Goal: Information Seeking & Learning: Compare options

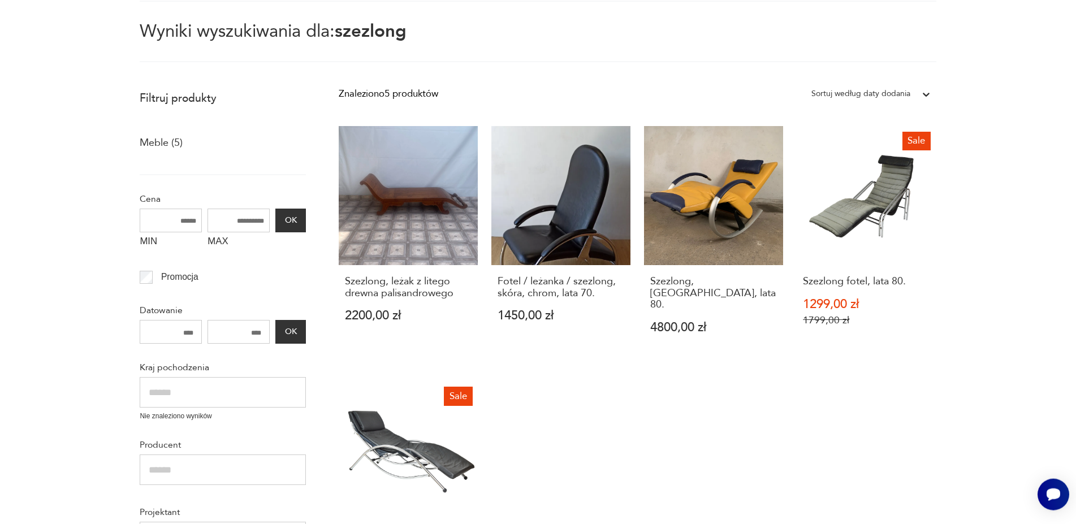
scroll to position [173, 0]
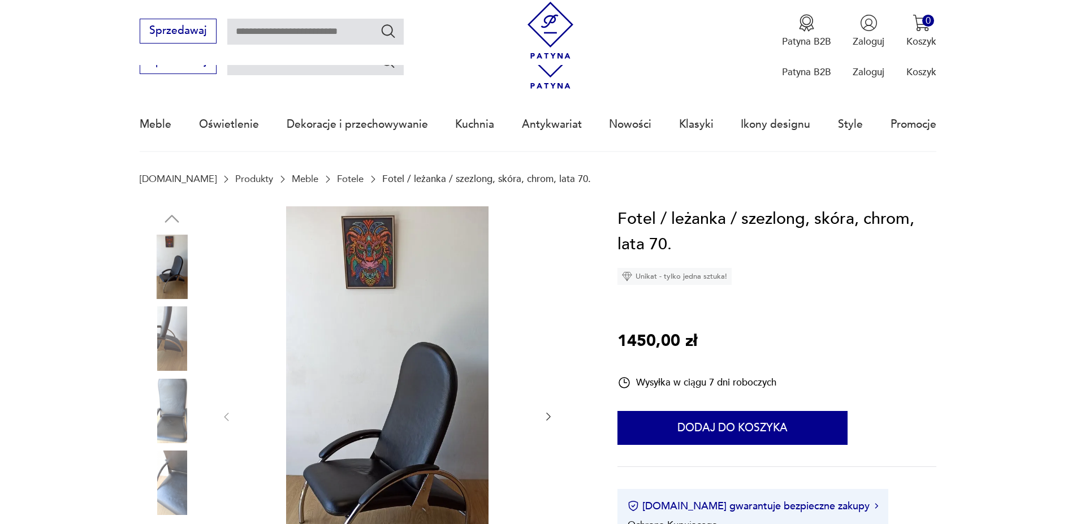
scroll to position [173, 0]
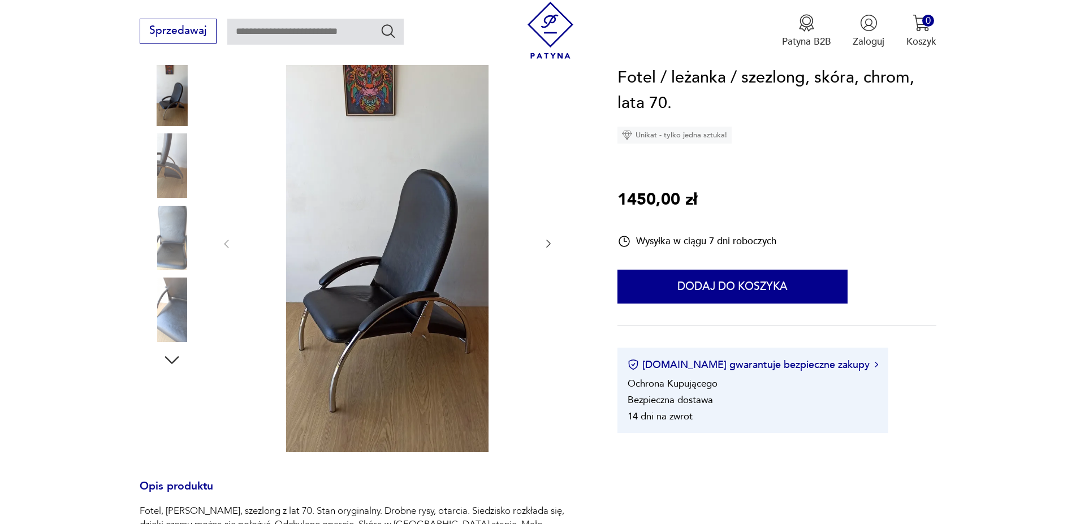
click at [552, 241] on icon "button" at bounding box center [548, 243] width 11 height 11
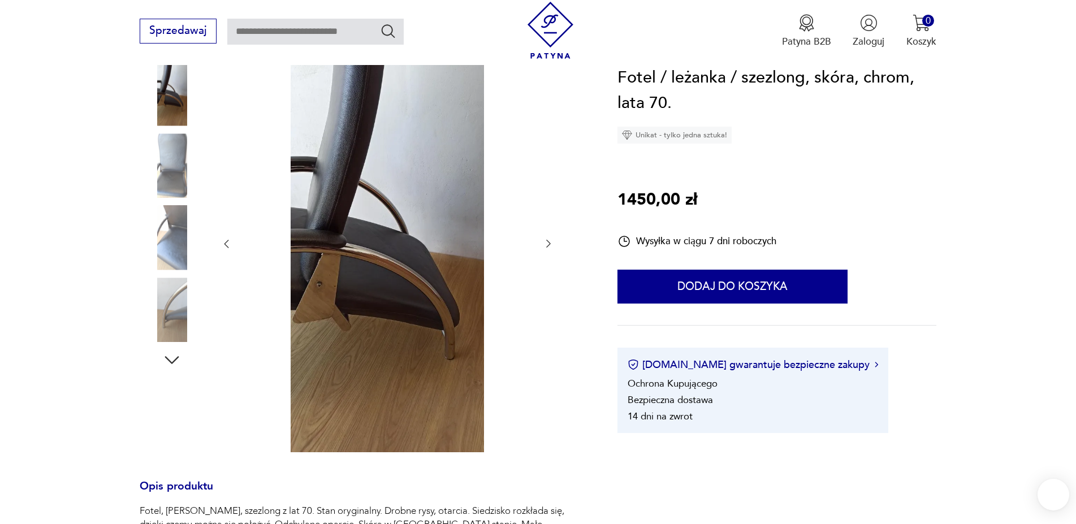
click at [552, 241] on icon "button" at bounding box center [548, 243] width 11 height 11
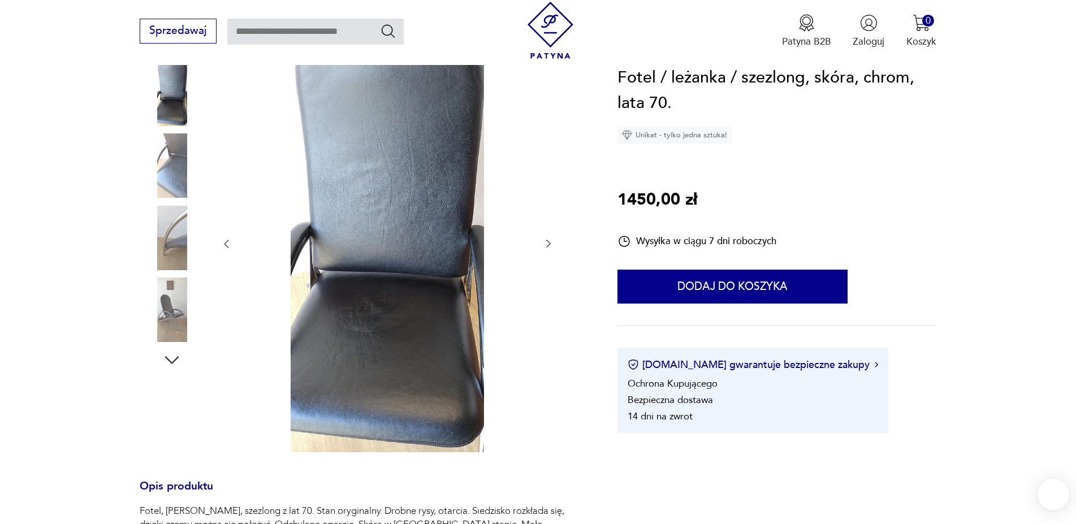
click at [550, 242] on icon "button" at bounding box center [548, 243] width 11 height 11
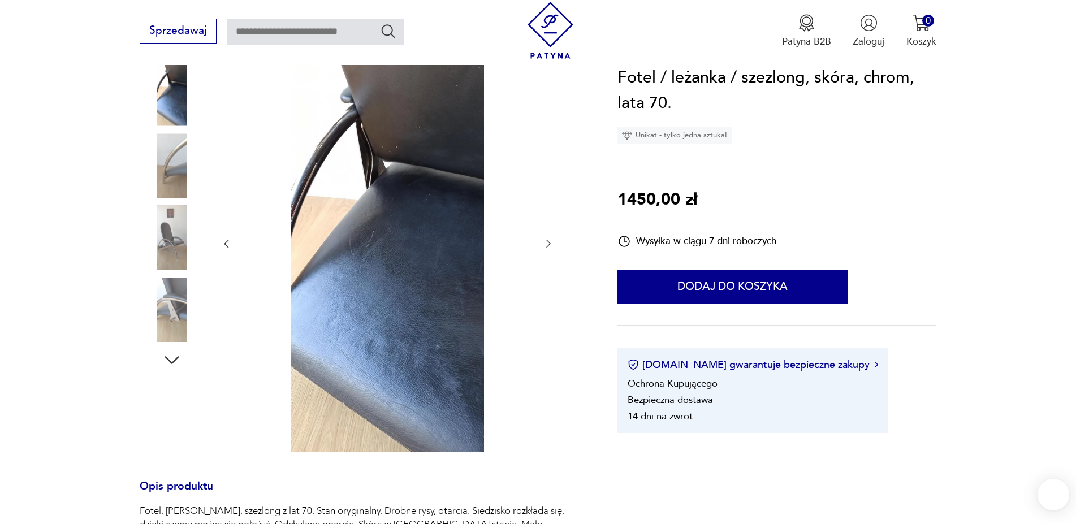
click at [549, 242] on icon "button" at bounding box center [548, 243] width 11 height 11
click at [230, 242] on icon "button" at bounding box center [226, 243] width 11 height 11
click at [179, 359] on icon "button" at bounding box center [172, 360] width 20 height 20
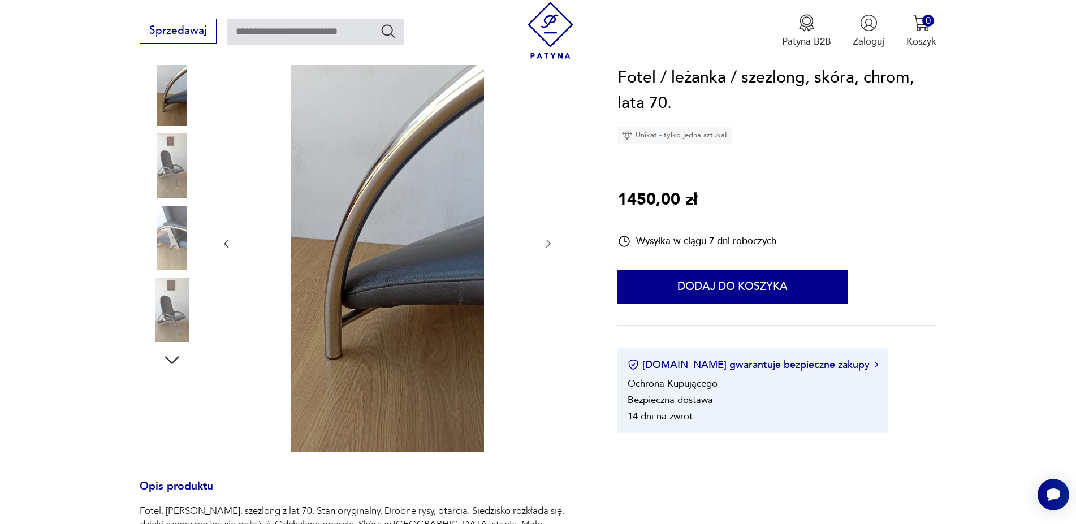
click at [179, 359] on icon "button" at bounding box center [172, 360] width 20 height 20
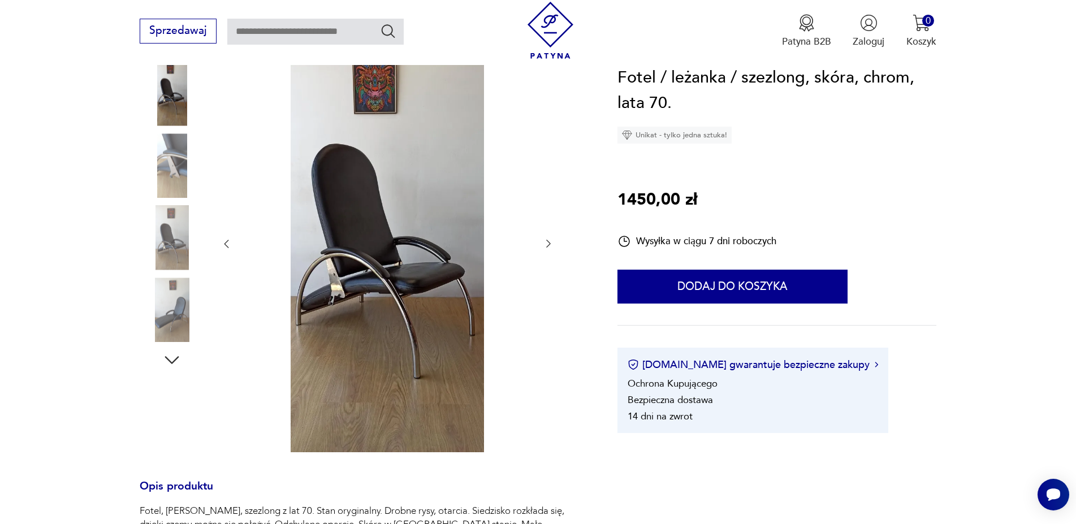
click at [179, 308] on img at bounding box center [172, 310] width 64 height 64
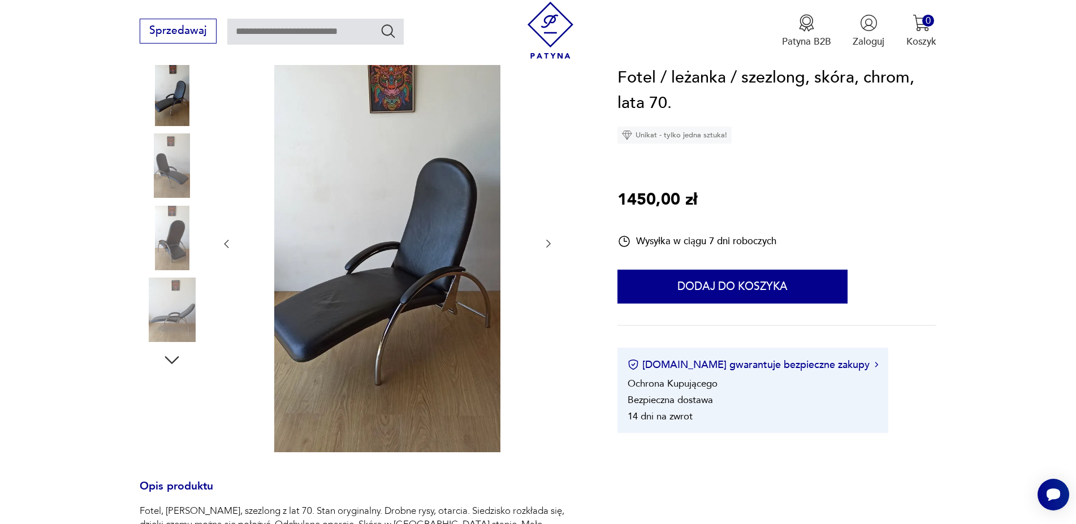
click at [173, 355] on icon "button" at bounding box center [172, 360] width 20 height 20
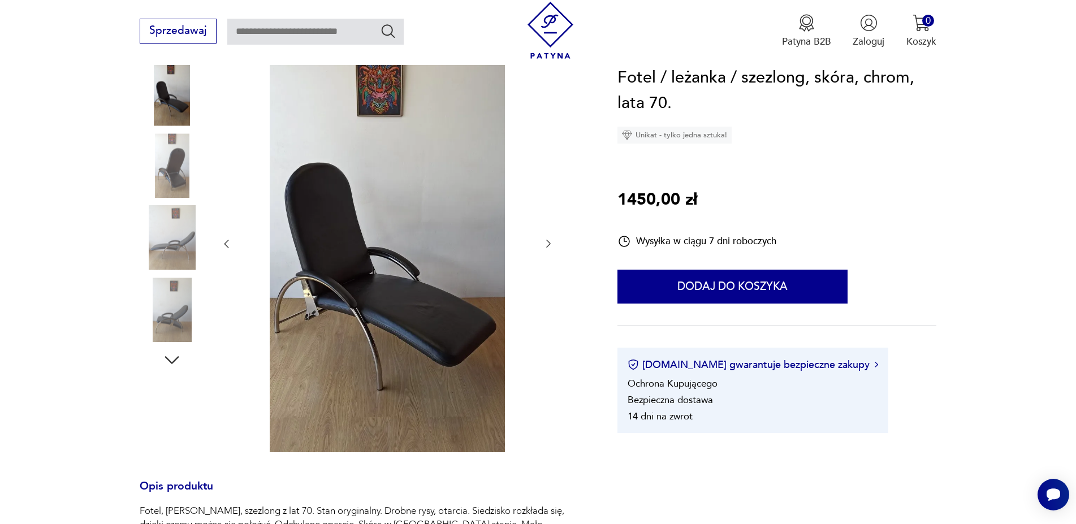
click at [180, 249] on img at bounding box center [172, 238] width 64 height 64
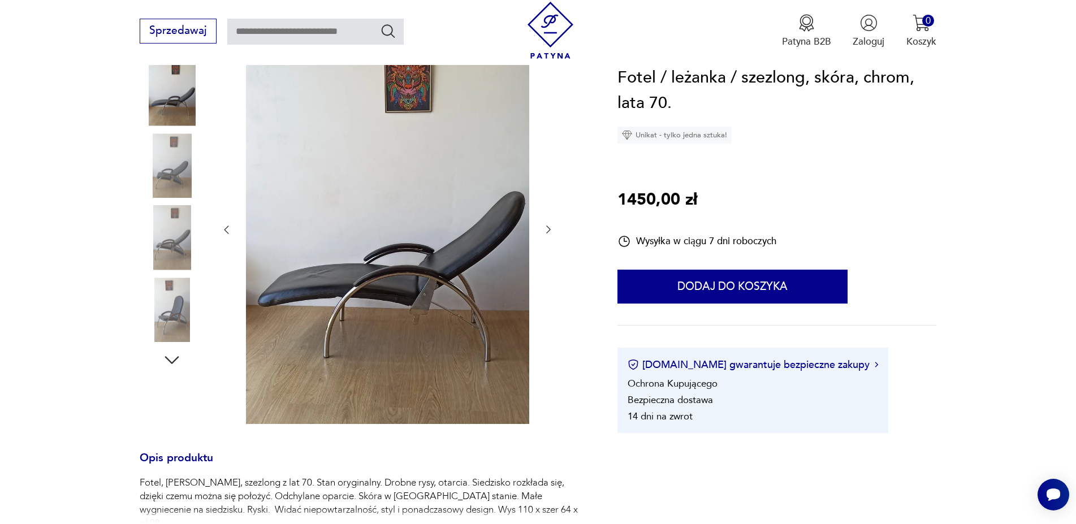
click at [182, 288] on img at bounding box center [172, 310] width 64 height 64
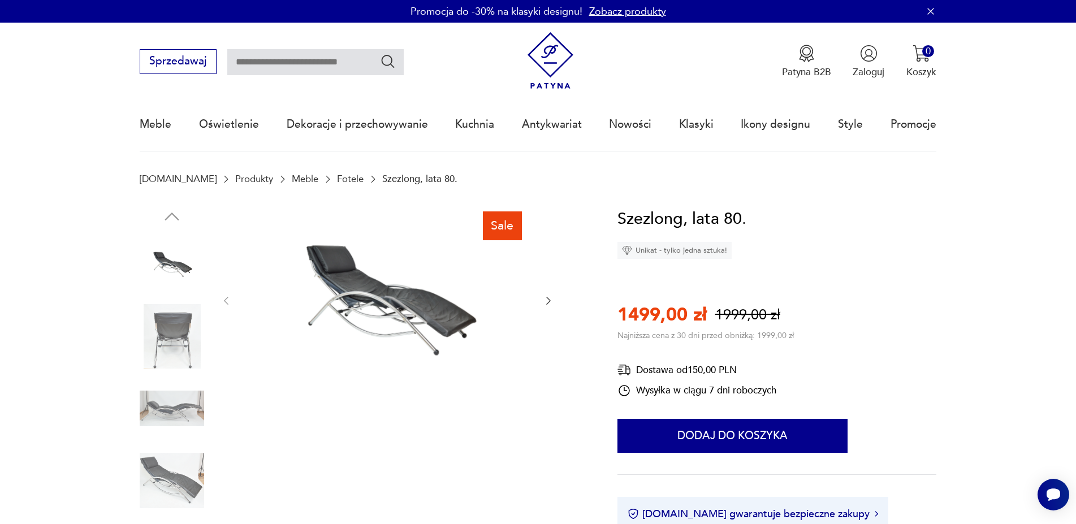
click at [170, 336] on img at bounding box center [172, 336] width 64 height 64
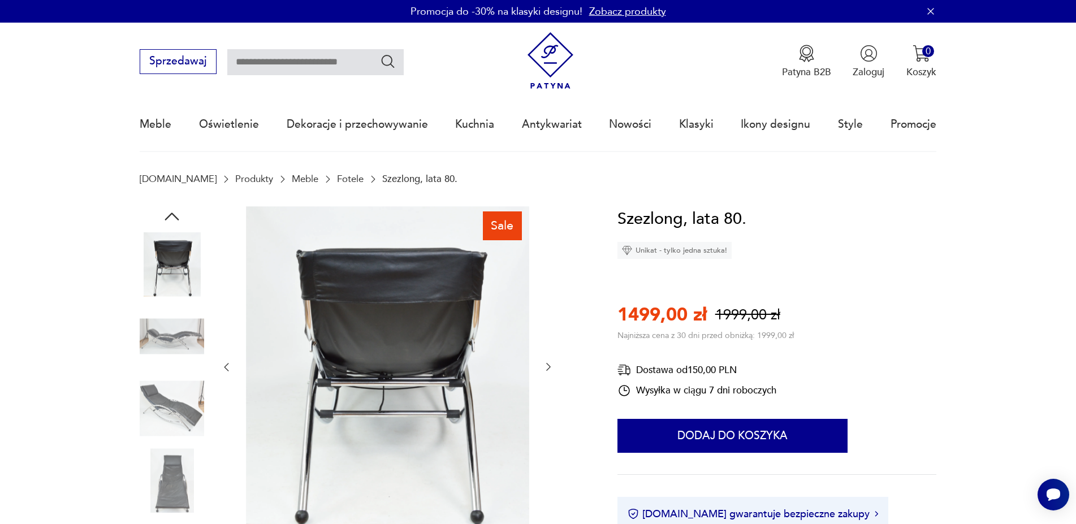
click at [176, 387] on img at bounding box center [172, 409] width 64 height 64
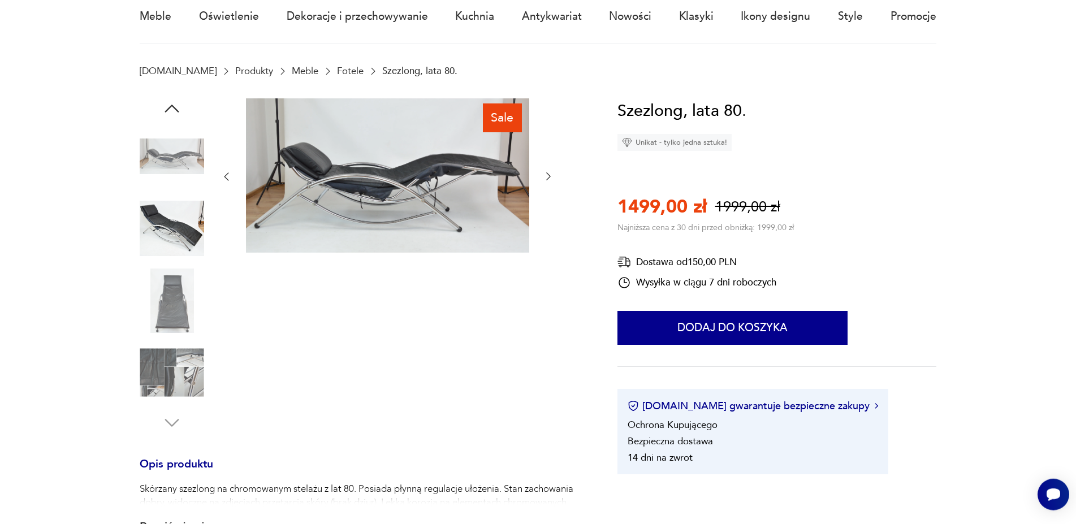
scroll to position [115, 0]
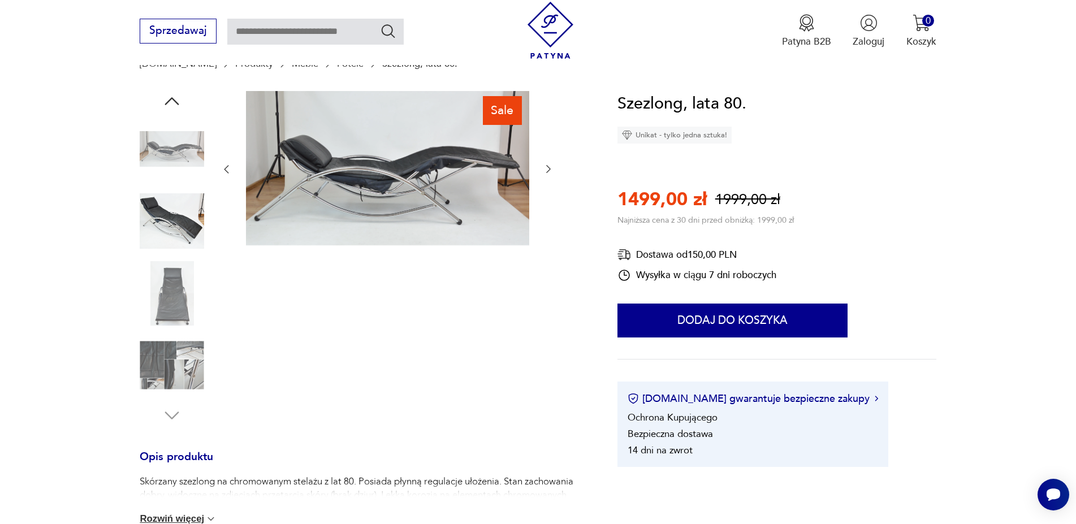
click at [176, 367] on img at bounding box center [172, 365] width 64 height 64
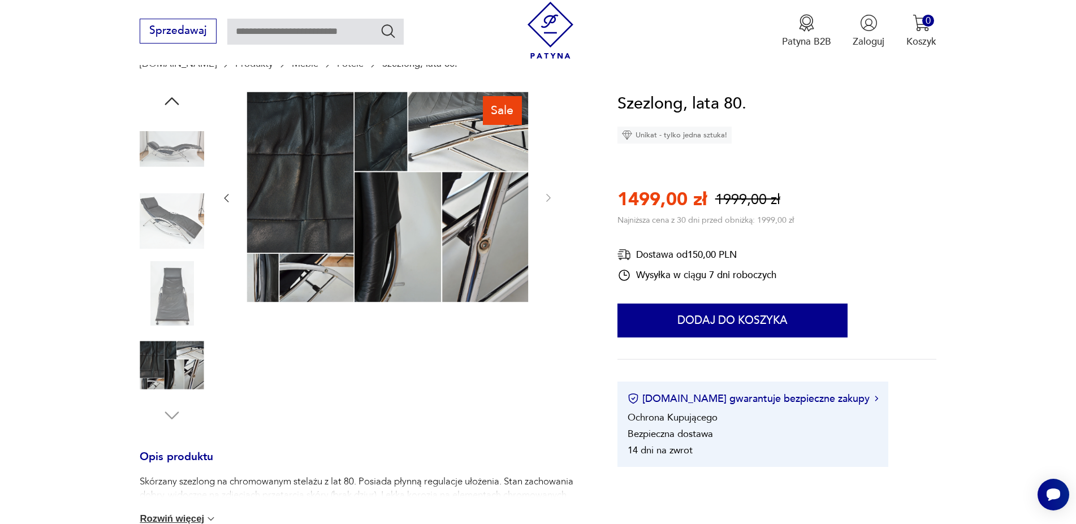
click at [174, 312] on img at bounding box center [172, 293] width 64 height 64
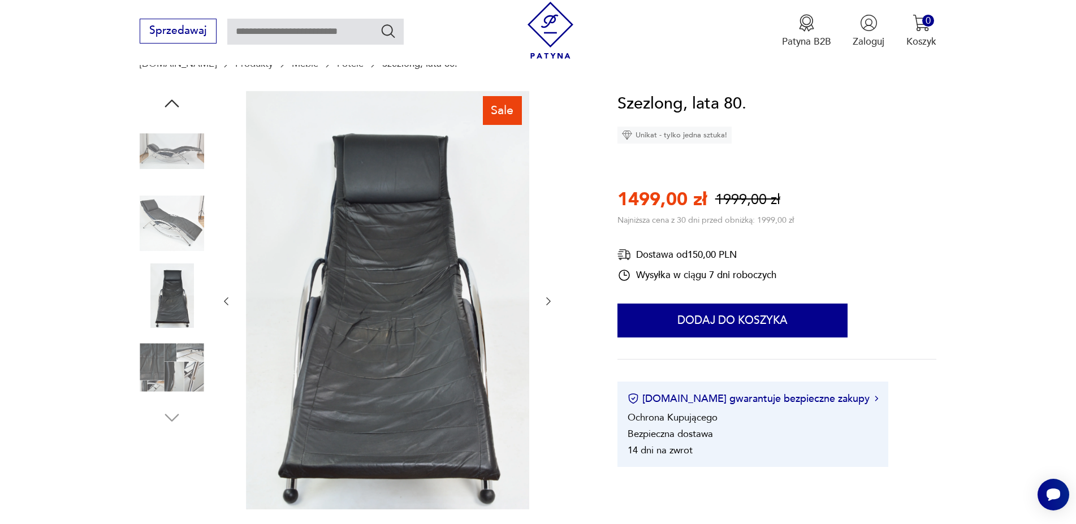
click at [179, 363] on img at bounding box center [172, 367] width 64 height 64
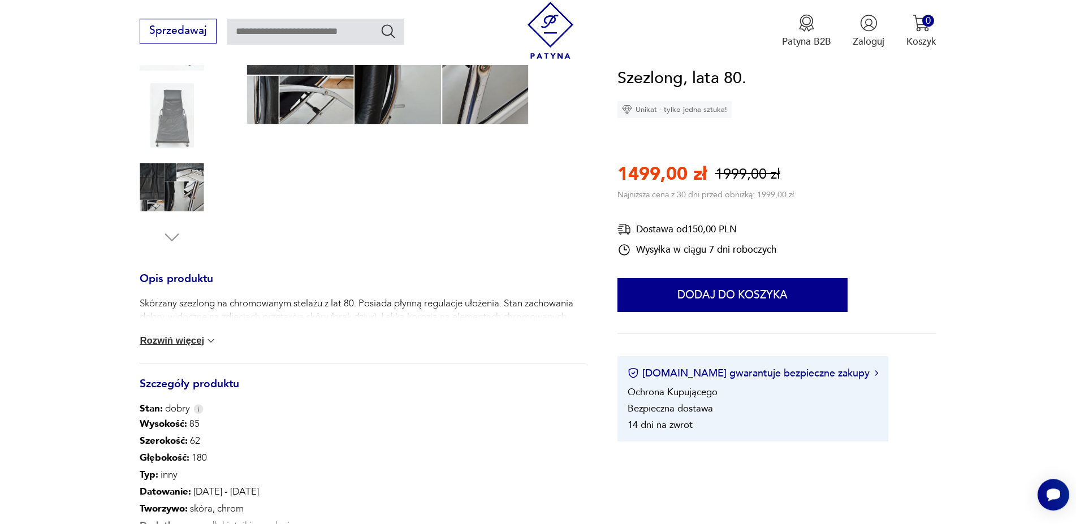
scroll to position [346, 0]
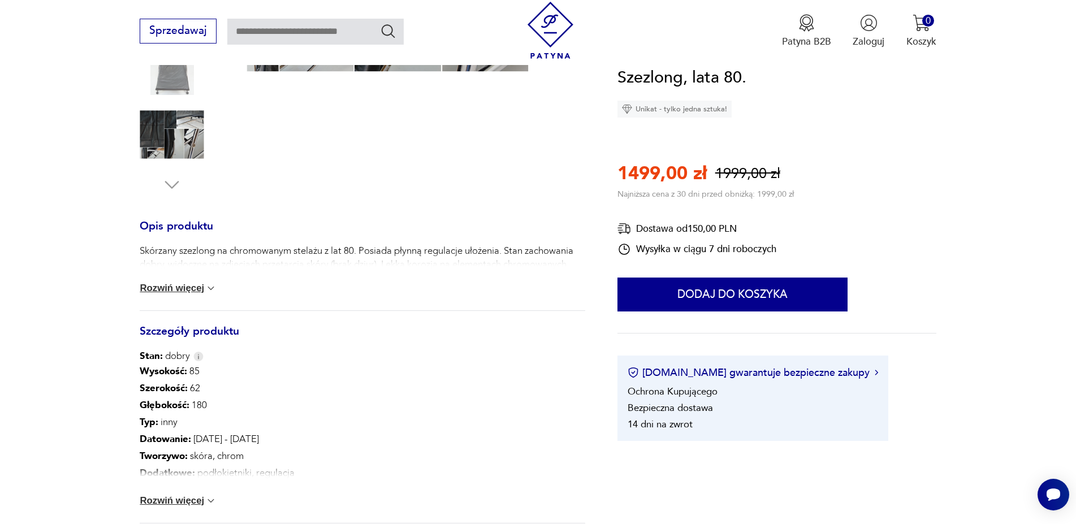
click at [188, 294] on button "Rozwiń więcej" at bounding box center [178, 288] width 77 height 11
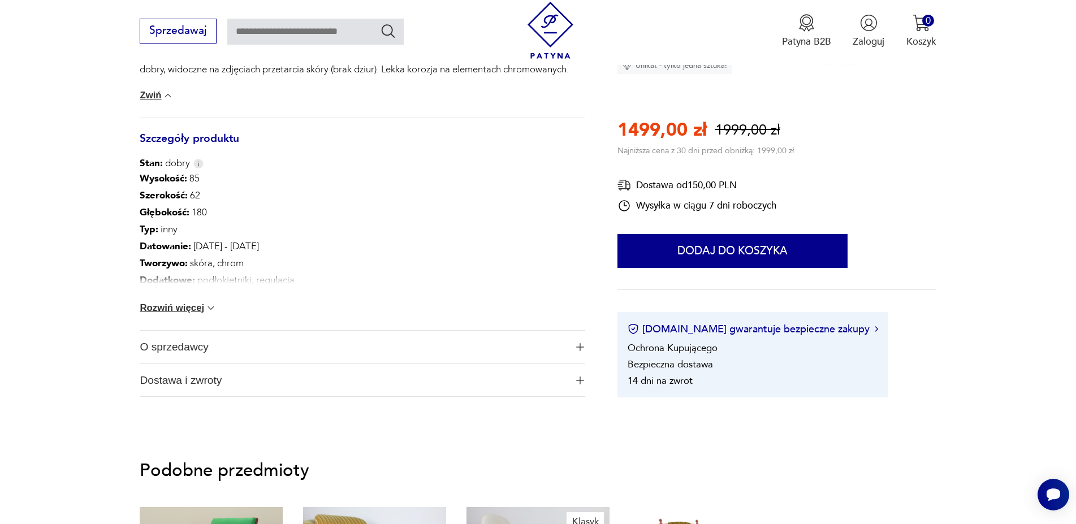
scroll to position [577, 0]
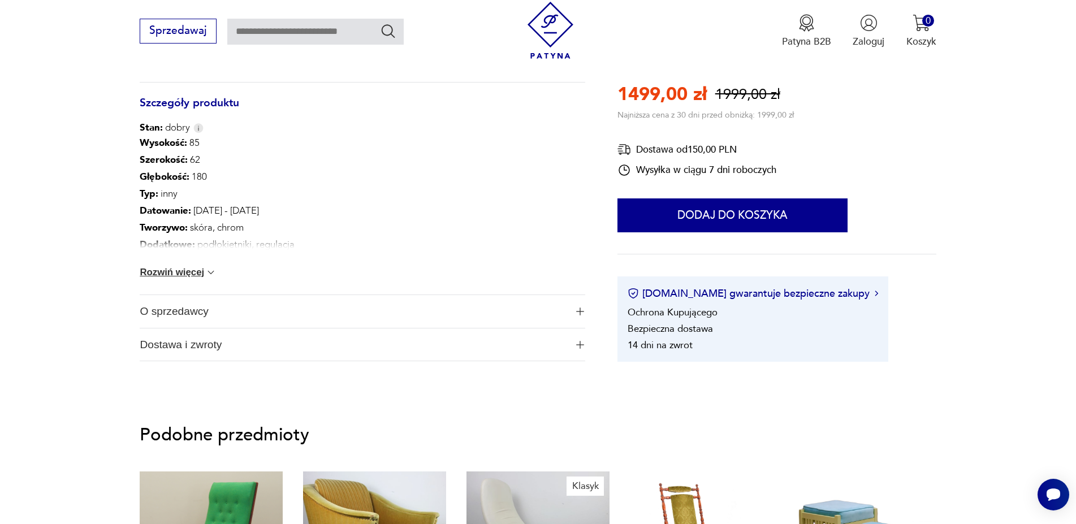
click at [216, 281] on div "Wysokość : 85 Szerokość : 62 Głębokość : 180 Typ : inny Datowanie : 1980 - 1989…" at bounding box center [362, 215] width 445 height 160
click at [213, 274] on img at bounding box center [210, 272] width 11 height 11
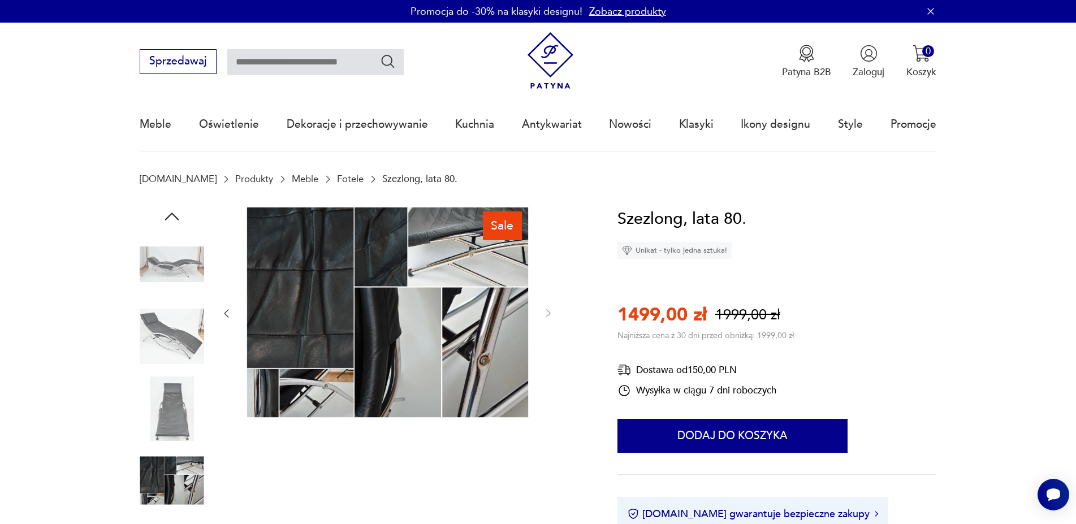
scroll to position [58, 0]
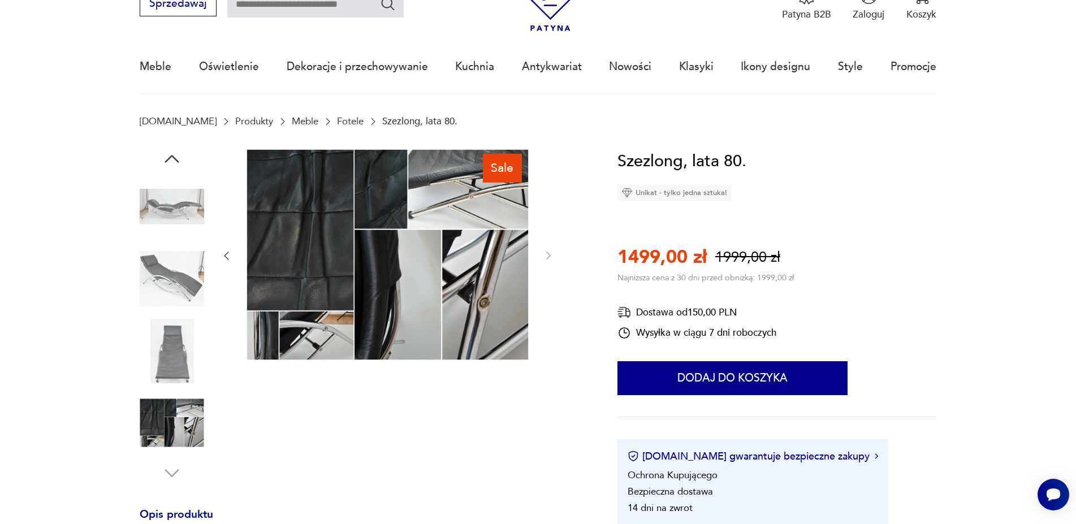
click at [180, 271] on img at bounding box center [172, 279] width 64 height 64
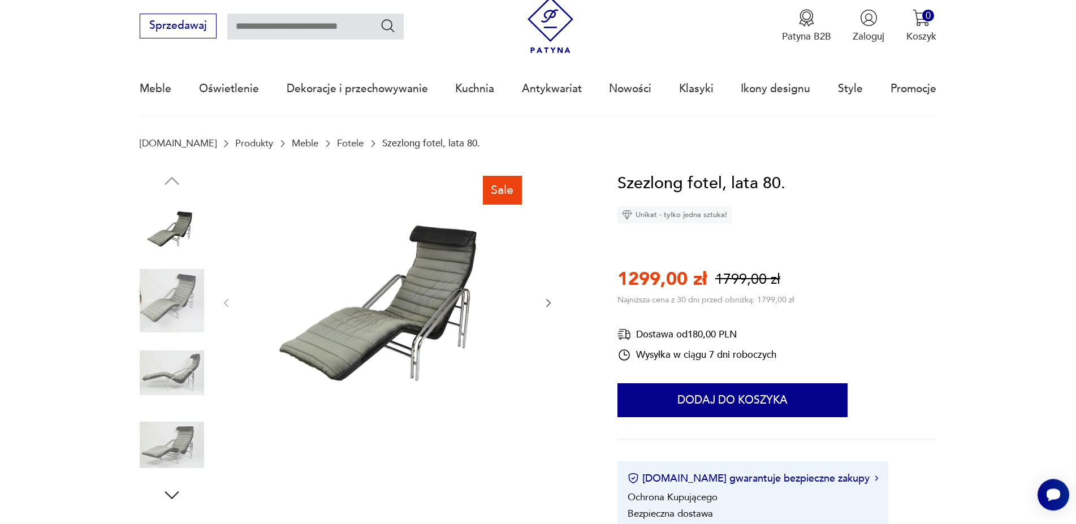
scroll to position [58, 0]
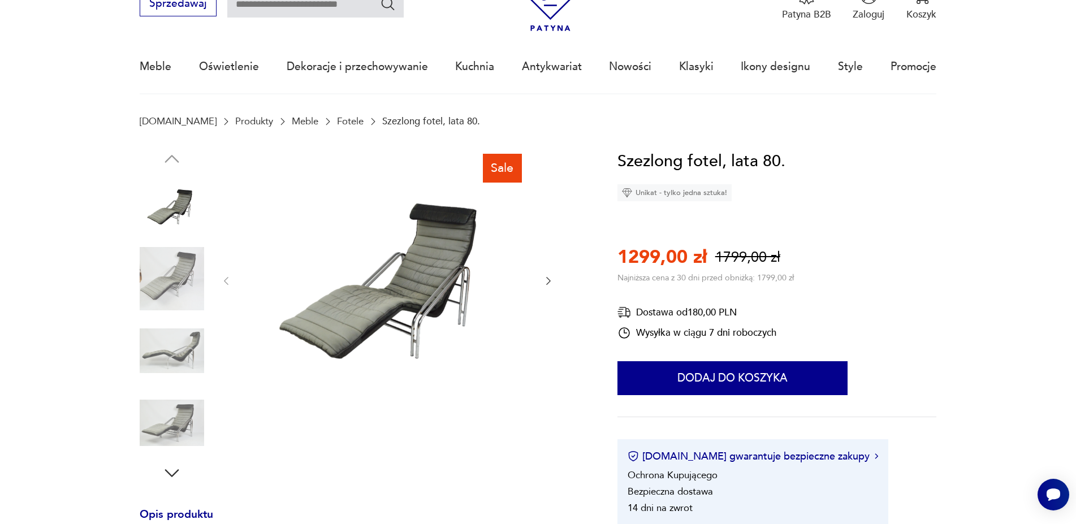
click at [180, 283] on img at bounding box center [172, 279] width 64 height 64
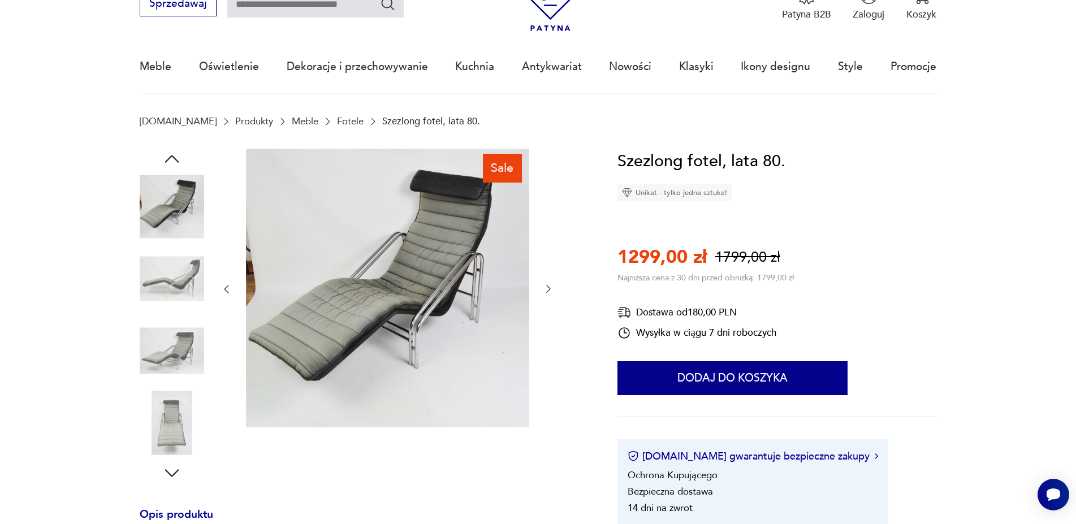
click at [175, 328] on img at bounding box center [172, 351] width 64 height 64
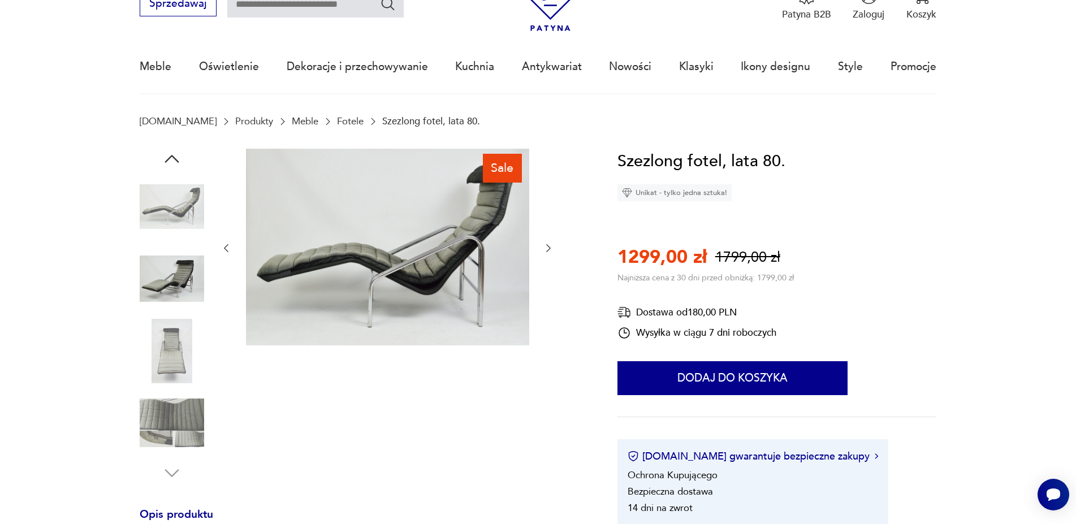
click at [191, 414] on img at bounding box center [172, 423] width 64 height 64
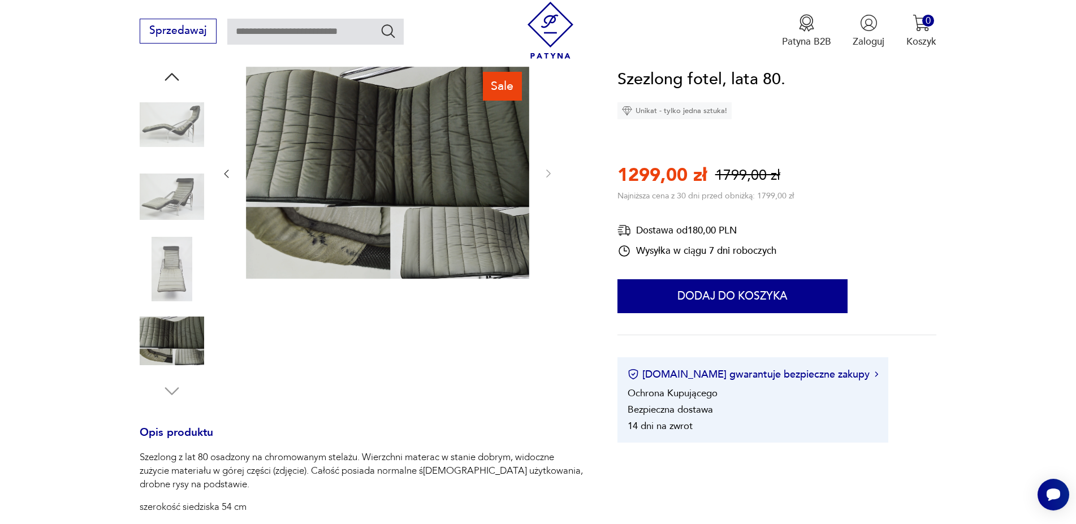
scroll to position [346, 0]
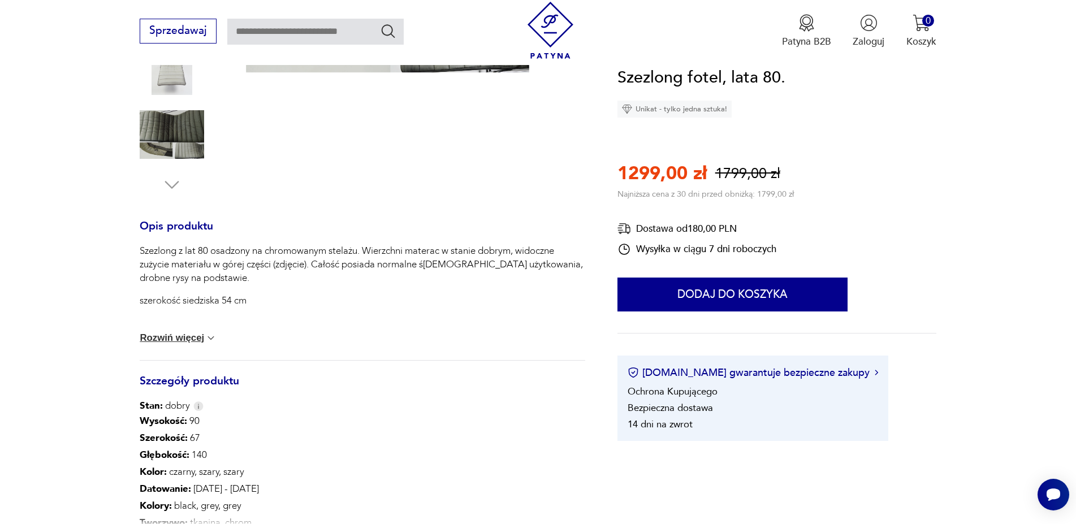
click at [205, 342] on button "Rozwiń więcej" at bounding box center [178, 338] width 77 height 11
